Goal: Transaction & Acquisition: Subscribe to service/newsletter

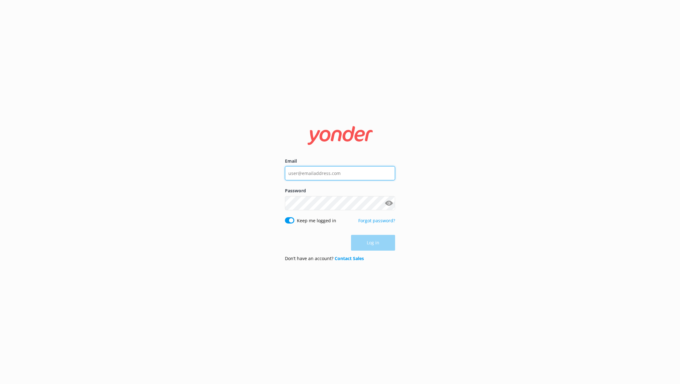
type input "[EMAIL_ADDRESS][DOMAIN_NAME]"
click at [378, 242] on div "Log in" at bounding box center [340, 243] width 110 height 16
click at [378, 242] on button "Log in" at bounding box center [373, 243] width 44 height 16
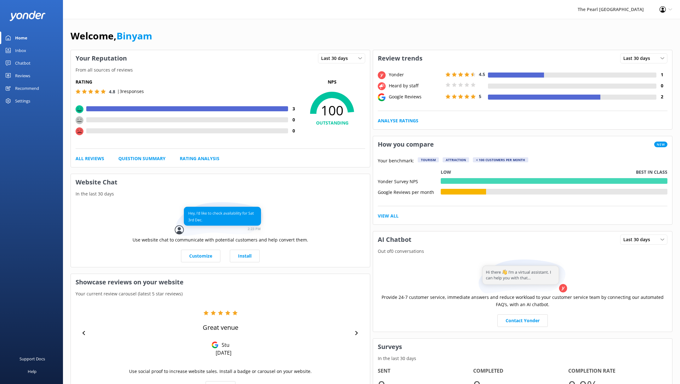
click at [28, 75] on div "Reviews" at bounding box center [22, 75] width 15 height 13
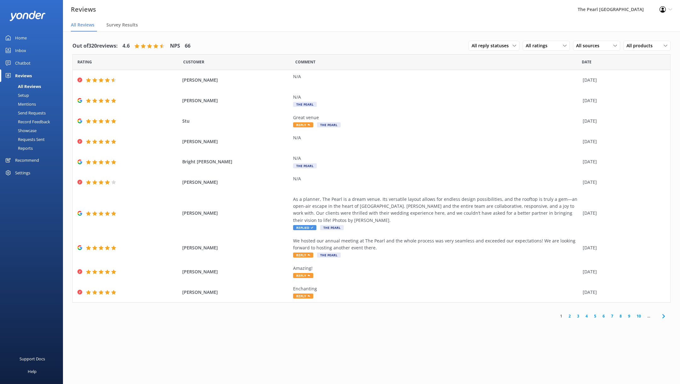
click at [32, 136] on div "Requests Sent" at bounding box center [24, 139] width 41 height 9
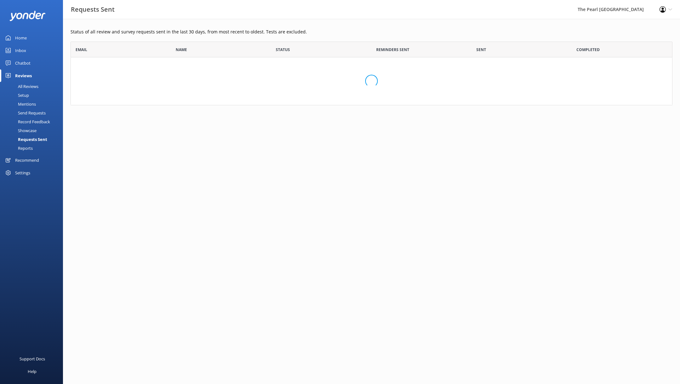
scroll to position [63, 602]
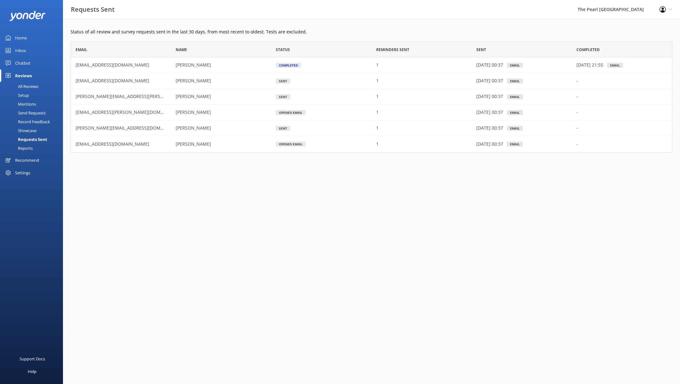
click at [27, 96] on div "Setup" at bounding box center [16, 95] width 25 height 9
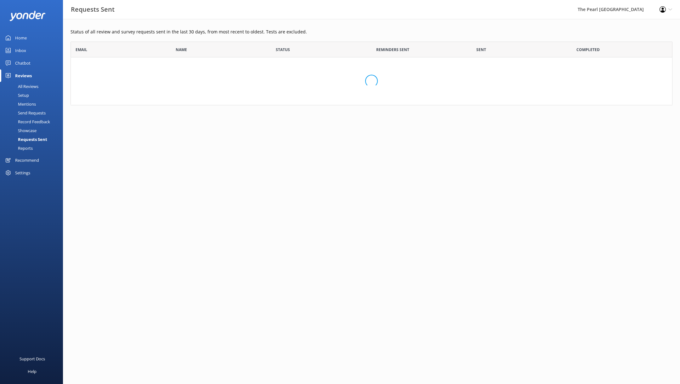
scroll to position [63, 602]
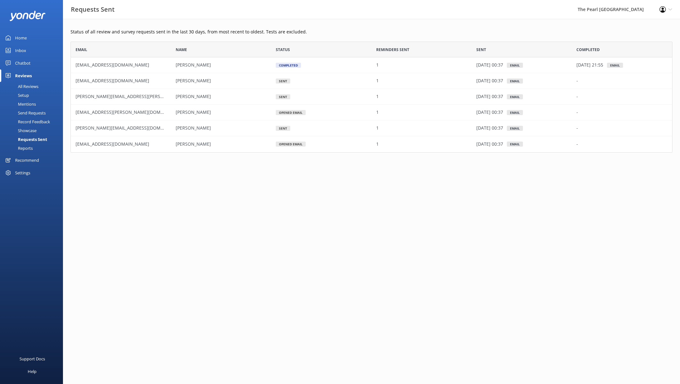
click at [34, 112] on div "Send Requests" at bounding box center [25, 112] width 42 height 9
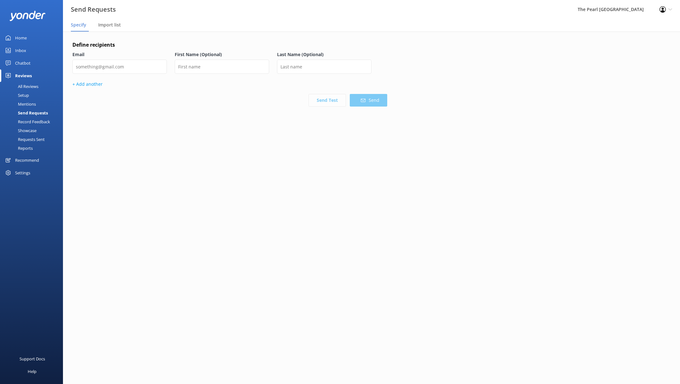
click at [34, 122] on div "Record Feedback" at bounding box center [27, 121] width 46 height 9
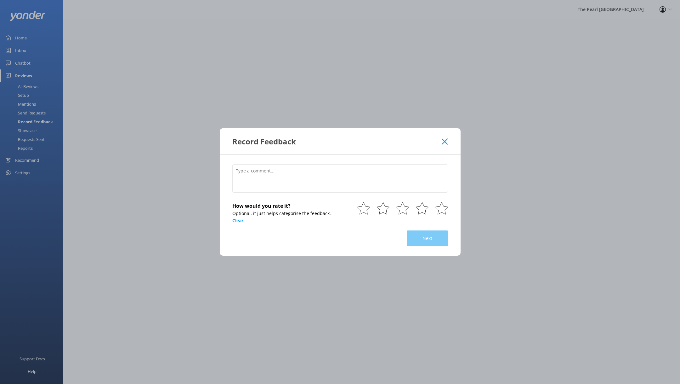
click at [446, 140] on icon at bounding box center [445, 141] width 6 height 6
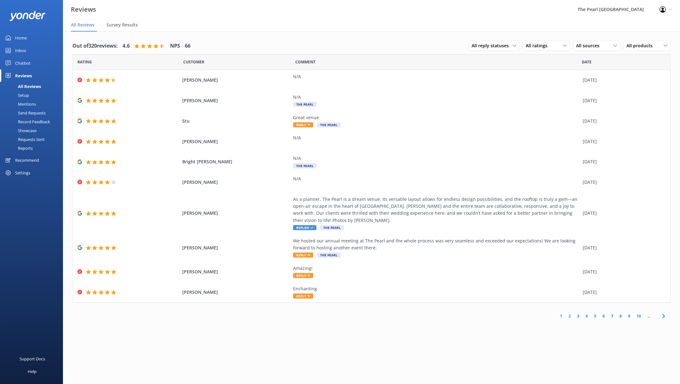
click at [31, 129] on div "Showcase" at bounding box center [20, 130] width 33 height 9
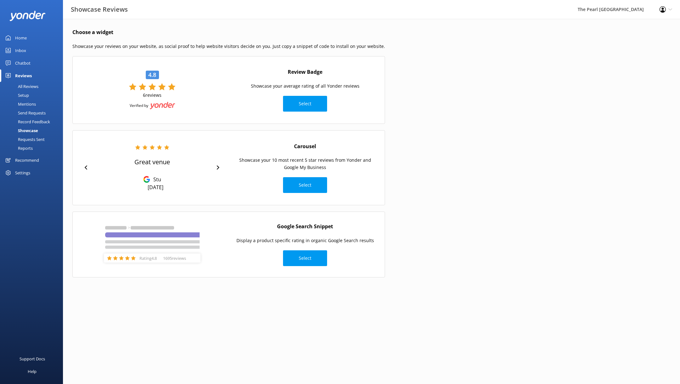
click at [37, 139] on div "Requests Sent" at bounding box center [24, 139] width 41 height 9
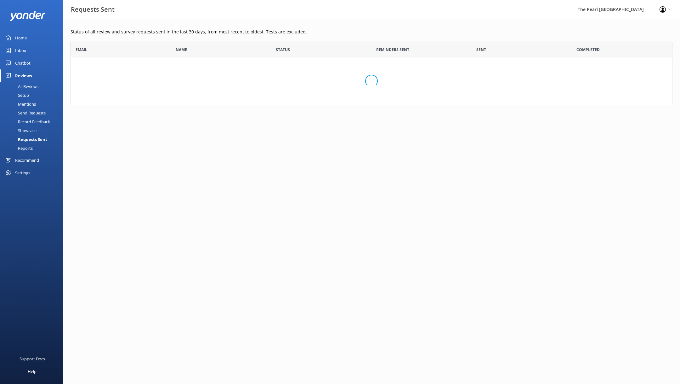
scroll to position [63, 602]
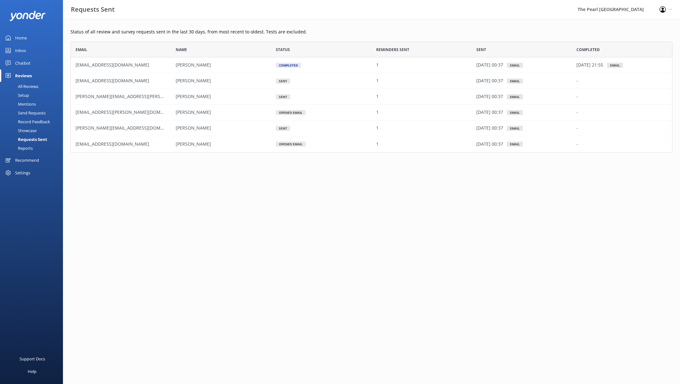
click at [32, 148] on div "Reports" at bounding box center [18, 148] width 29 height 9
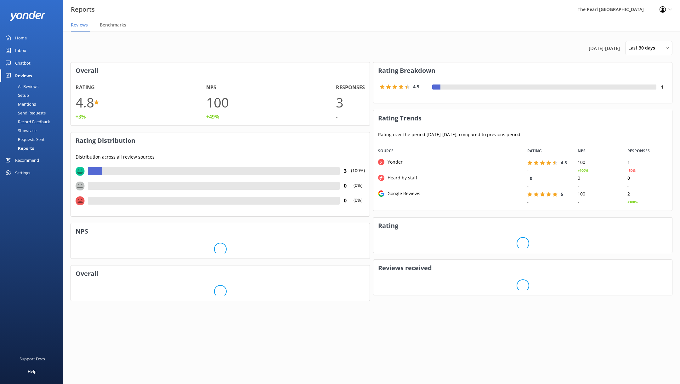
scroll to position [67, 299]
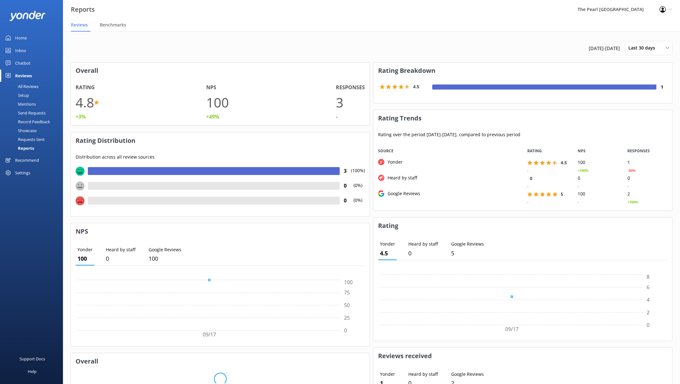
click at [30, 111] on div "Send Requests" at bounding box center [25, 112] width 42 height 9
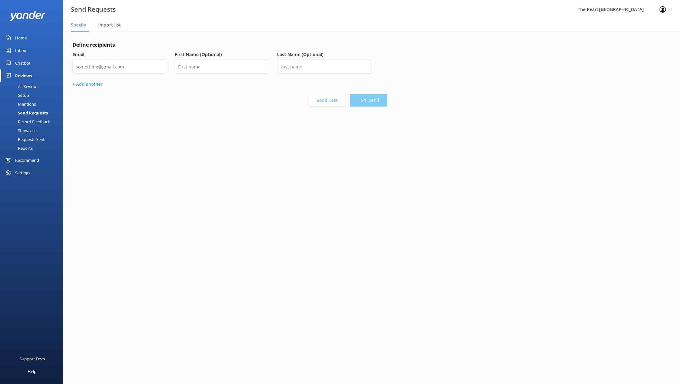
click at [31, 122] on div "Record Feedback" at bounding box center [27, 121] width 46 height 9
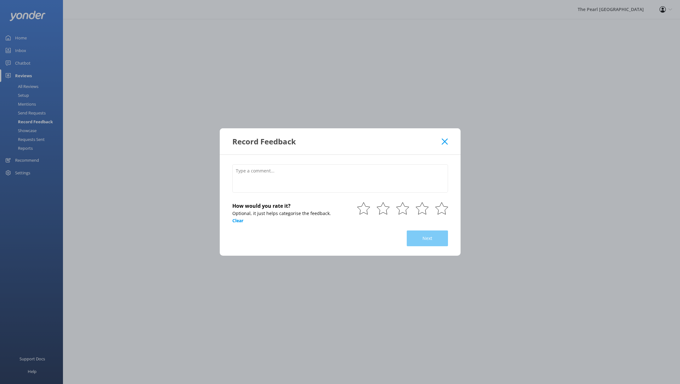
click at [444, 144] on icon at bounding box center [445, 141] width 6 height 6
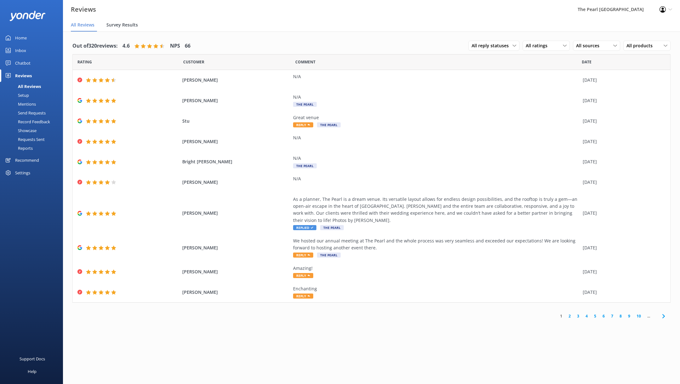
click at [124, 25] on span "Survey Results" at bounding box center [121, 25] width 31 height 6
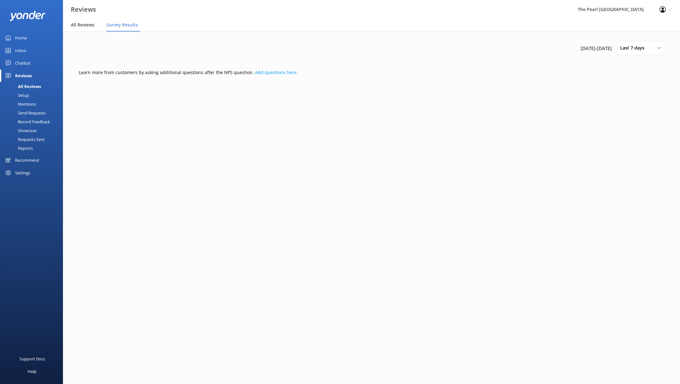
click at [78, 22] on span "All Reviews" at bounding box center [83, 25] width 24 height 6
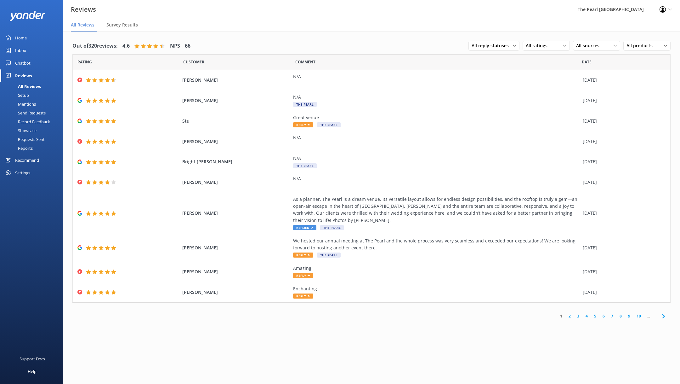
click at [34, 139] on div "Requests Sent" at bounding box center [24, 139] width 41 height 9
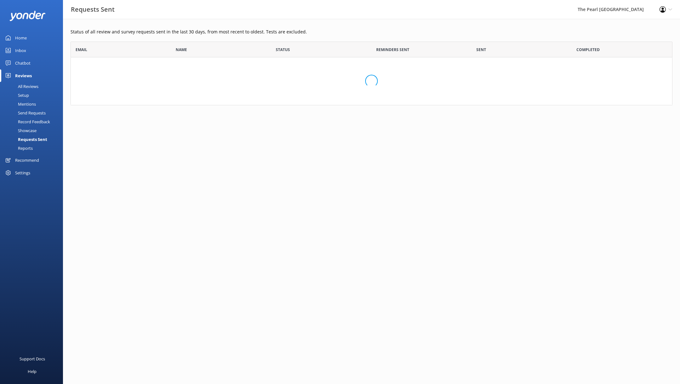
scroll to position [63, 602]
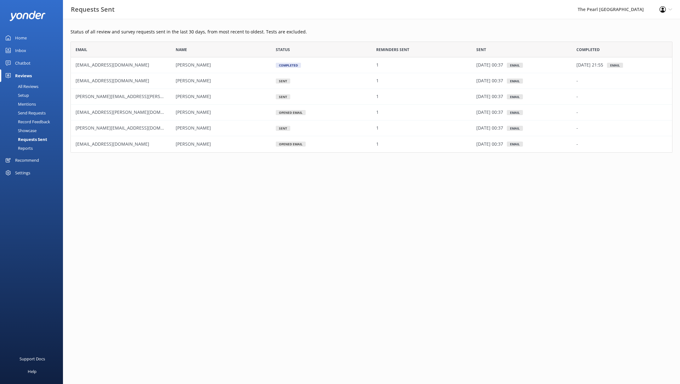
click at [27, 94] on div "Setup" at bounding box center [16, 95] width 25 height 9
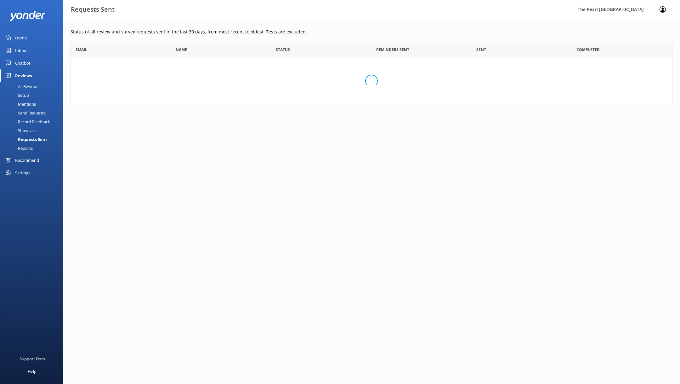
scroll to position [63, 602]
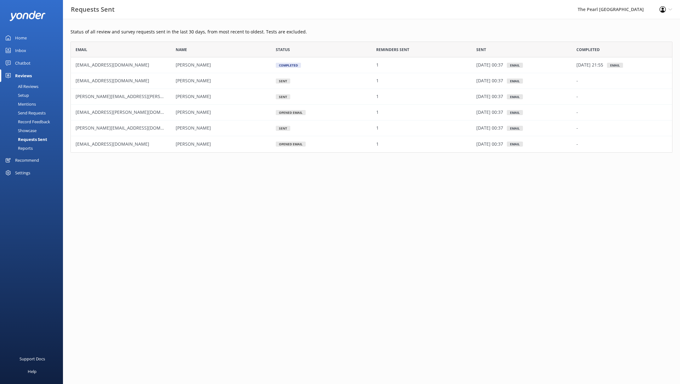
click at [36, 111] on div "Send Requests" at bounding box center [25, 112] width 42 height 9
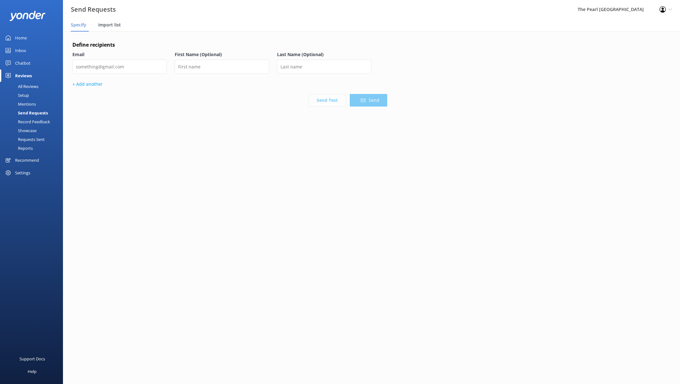
click at [111, 27] on span "Import list" at bounding box center [109, 25] width 23 height 6
